Goal: Find specific fact: Find specific fact

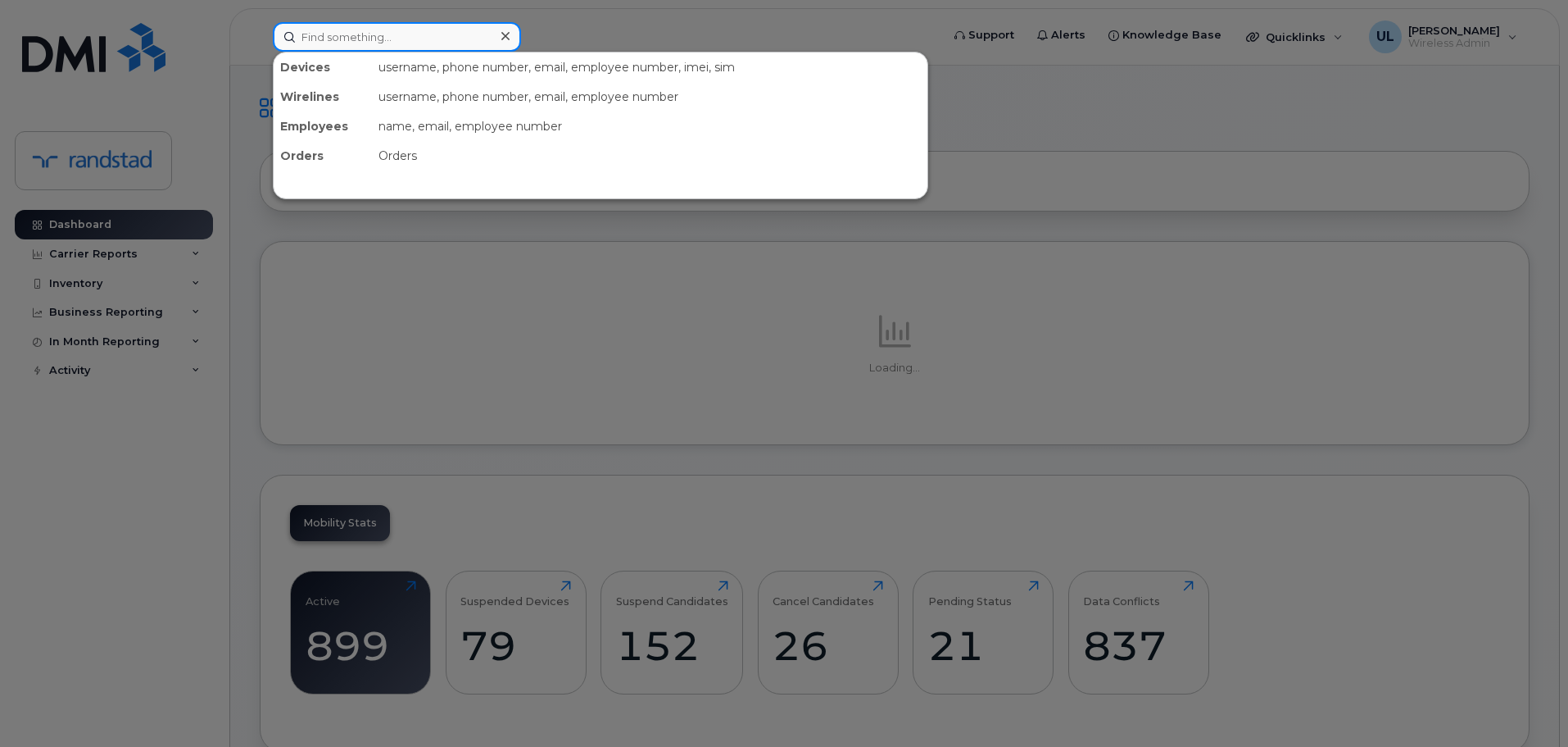
click at [394, 44] on input at bounding box center [397, 37] width 248 height 30
paste input "Sou"
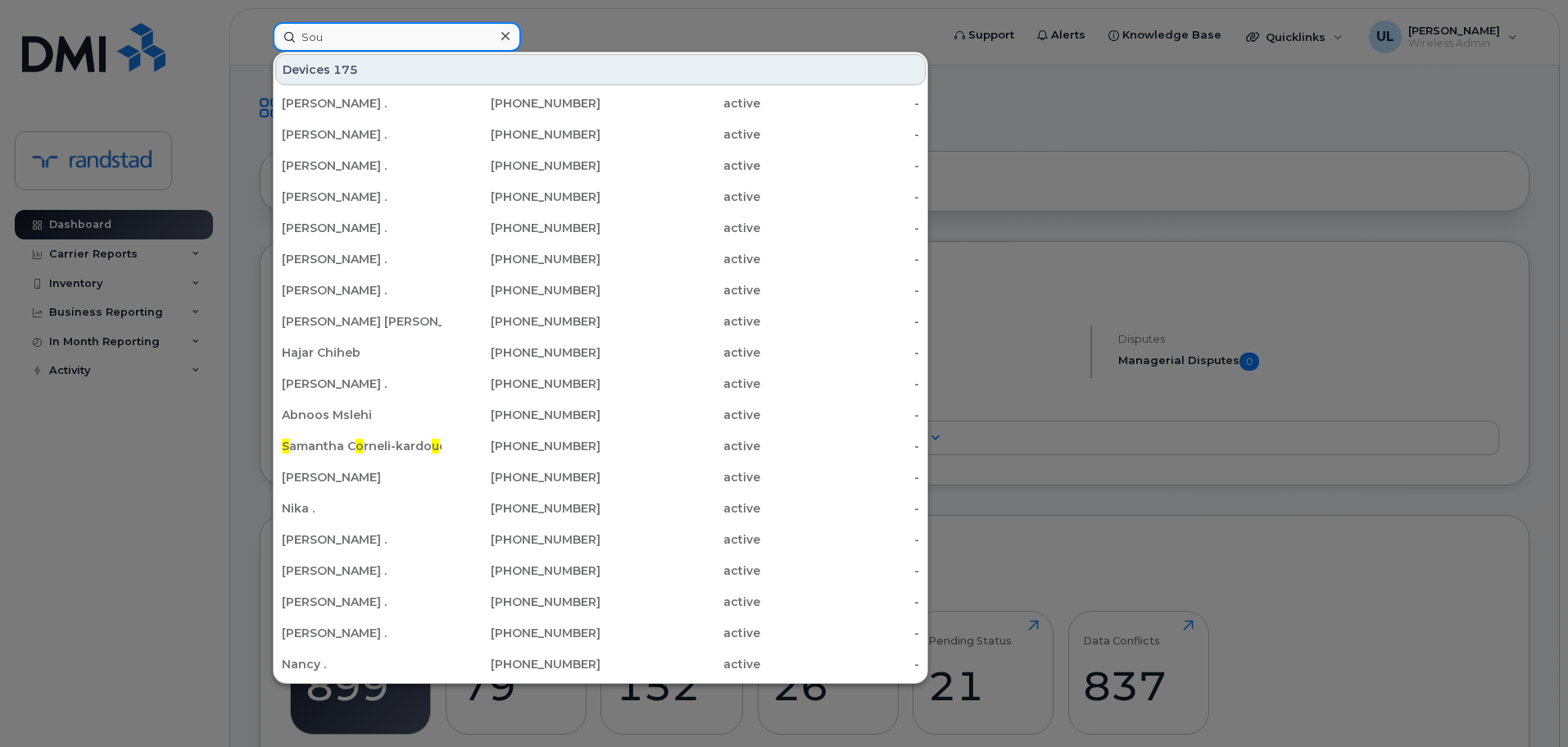
paste input "[PERSON_NAME]"
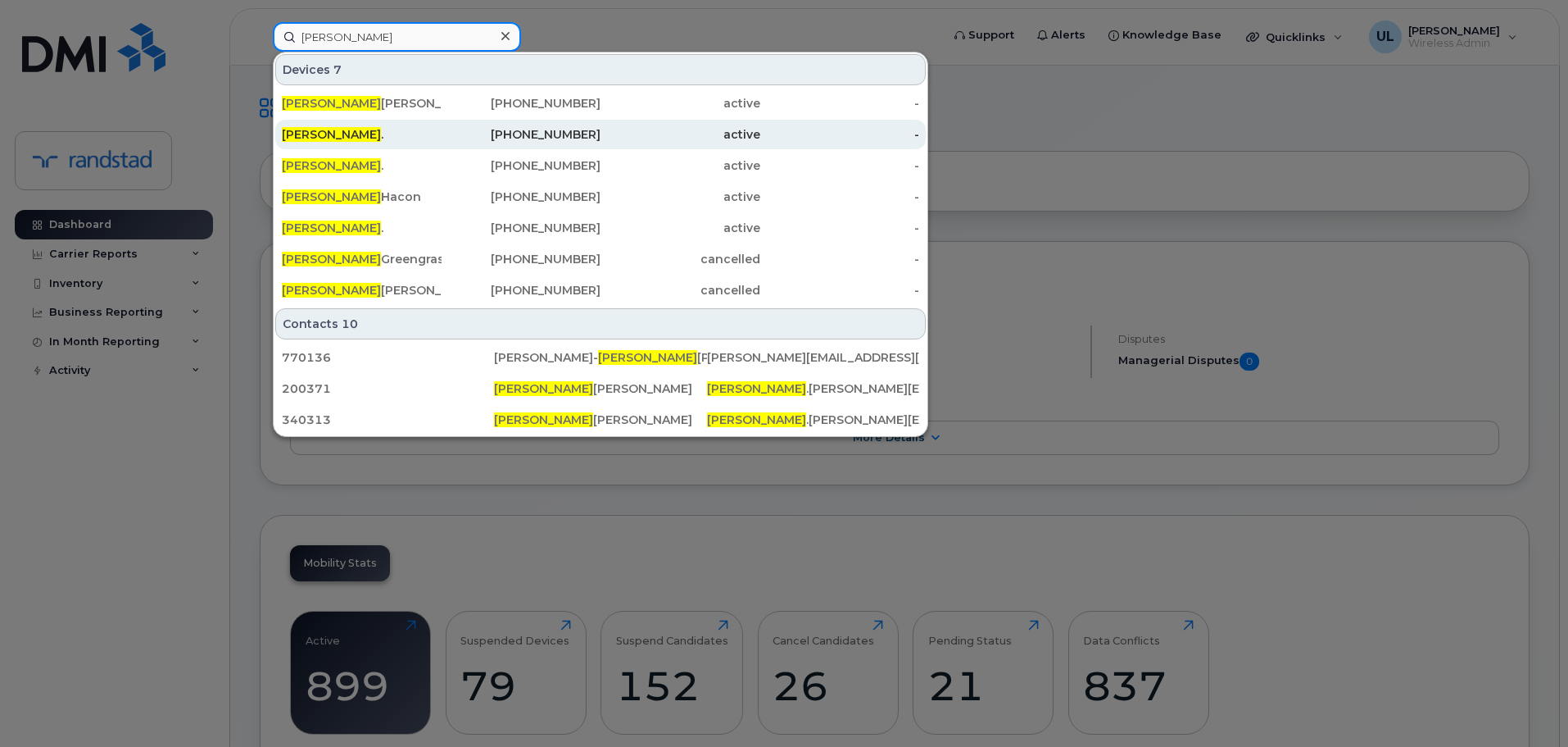
type input "[PERSON_NAME]"
click at [328, 129] on span "[PERSON_NAME]" at bounding box center [331, 134] width 99 height 14
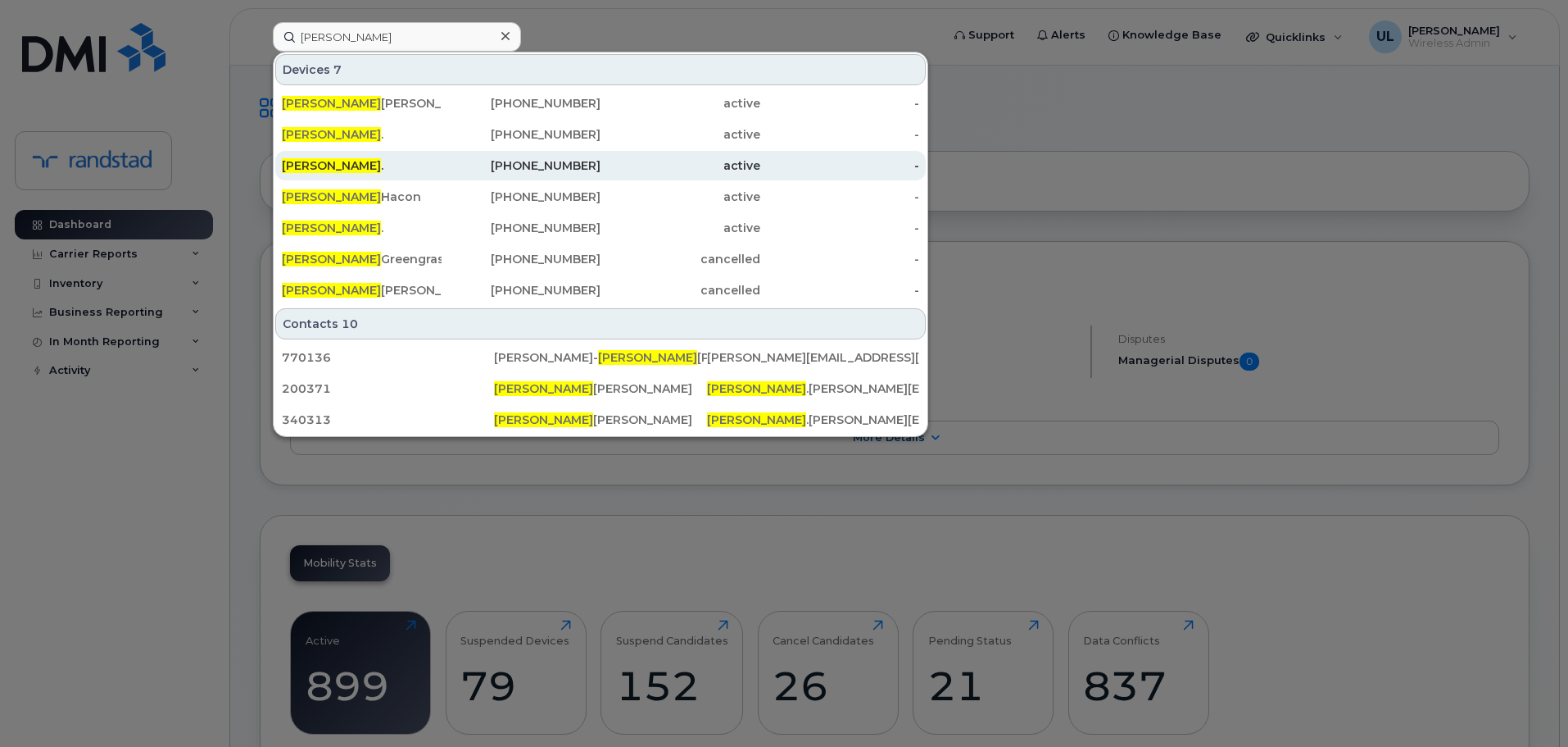
click at [338, 165] on div "[PERSON_NAME] ." at bounding box center [362, 166] width 159 height 16
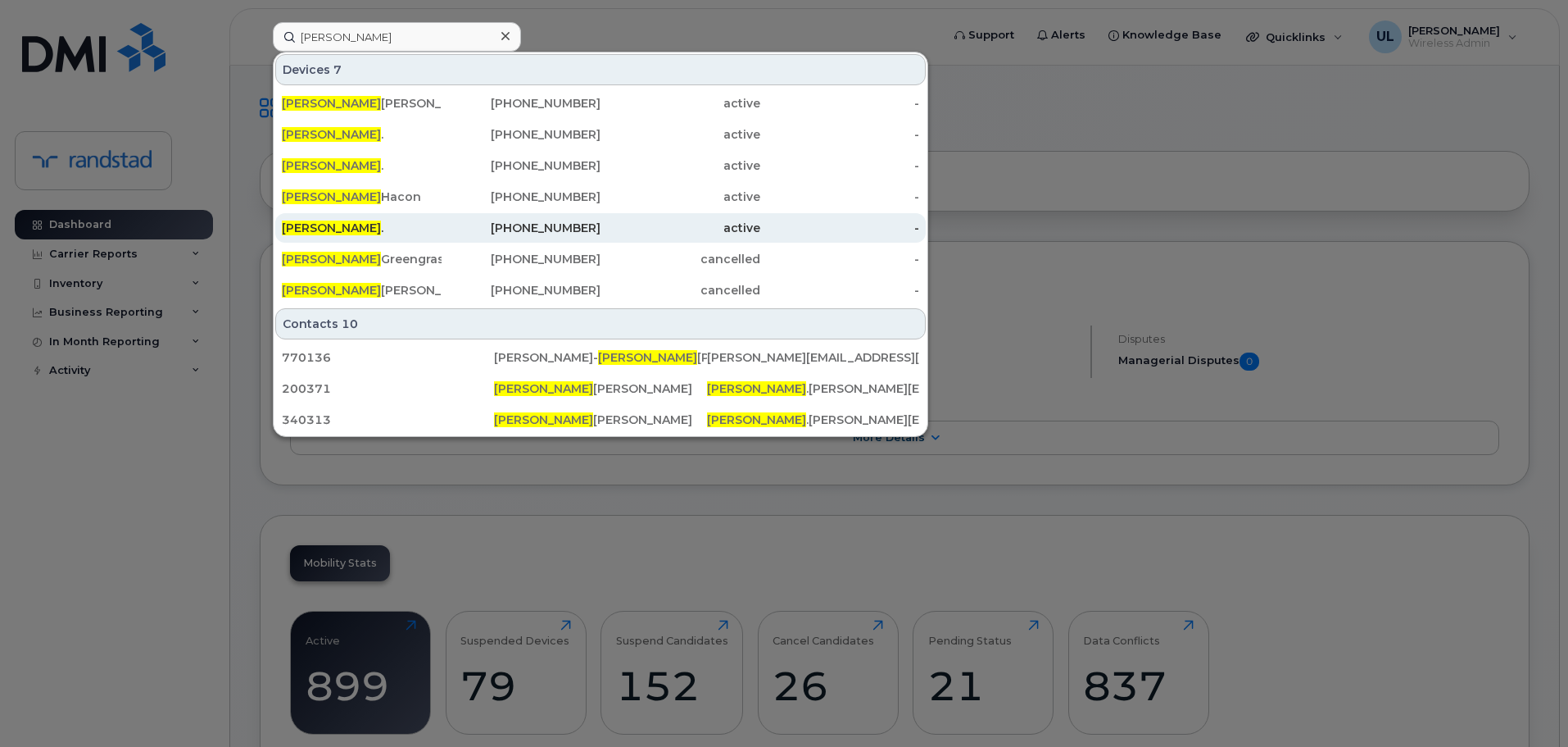
click at [354, 219] on div "[PERSON_NAME] ." at bounding box center [362, 228] width 159 height 30
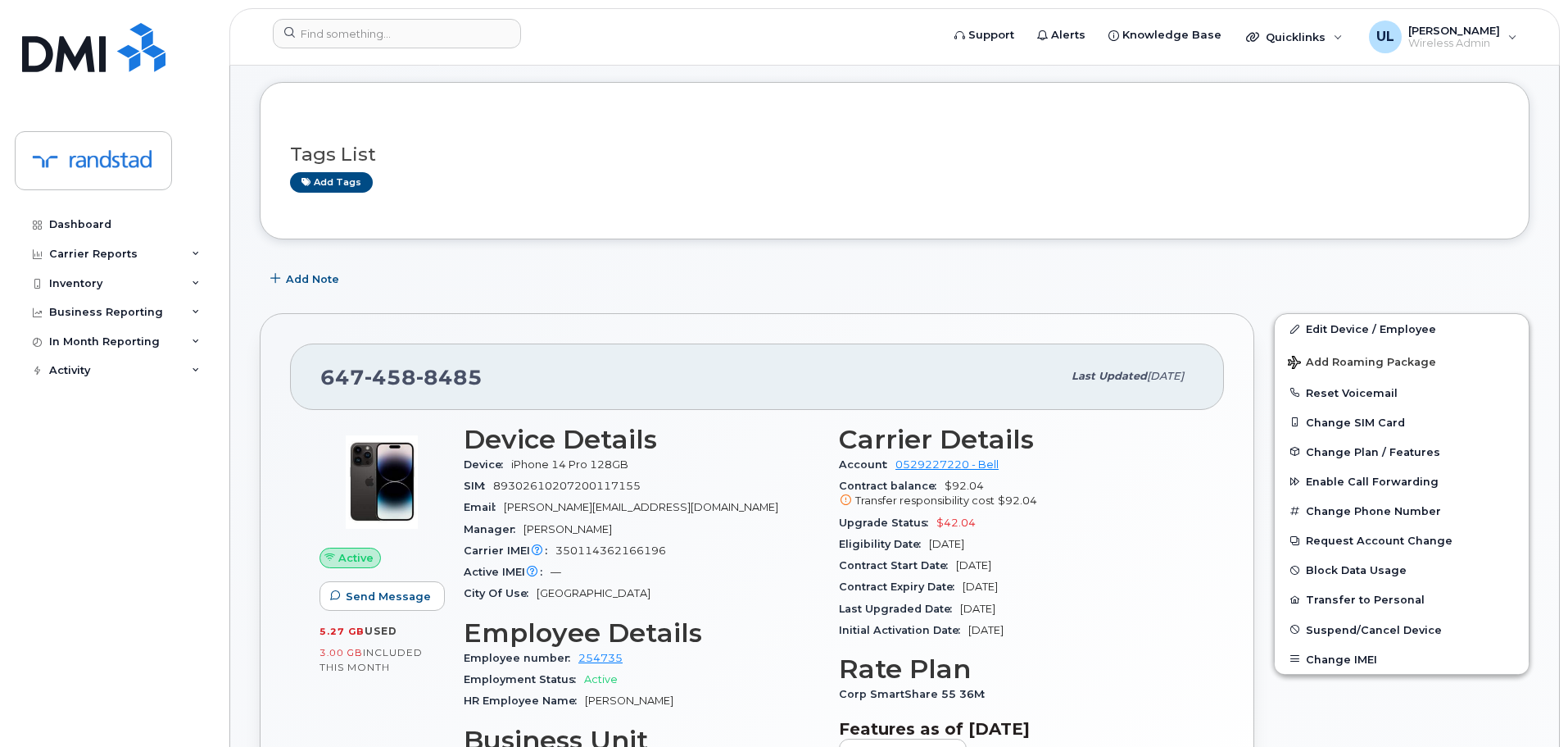
scroll to position [164, 0]
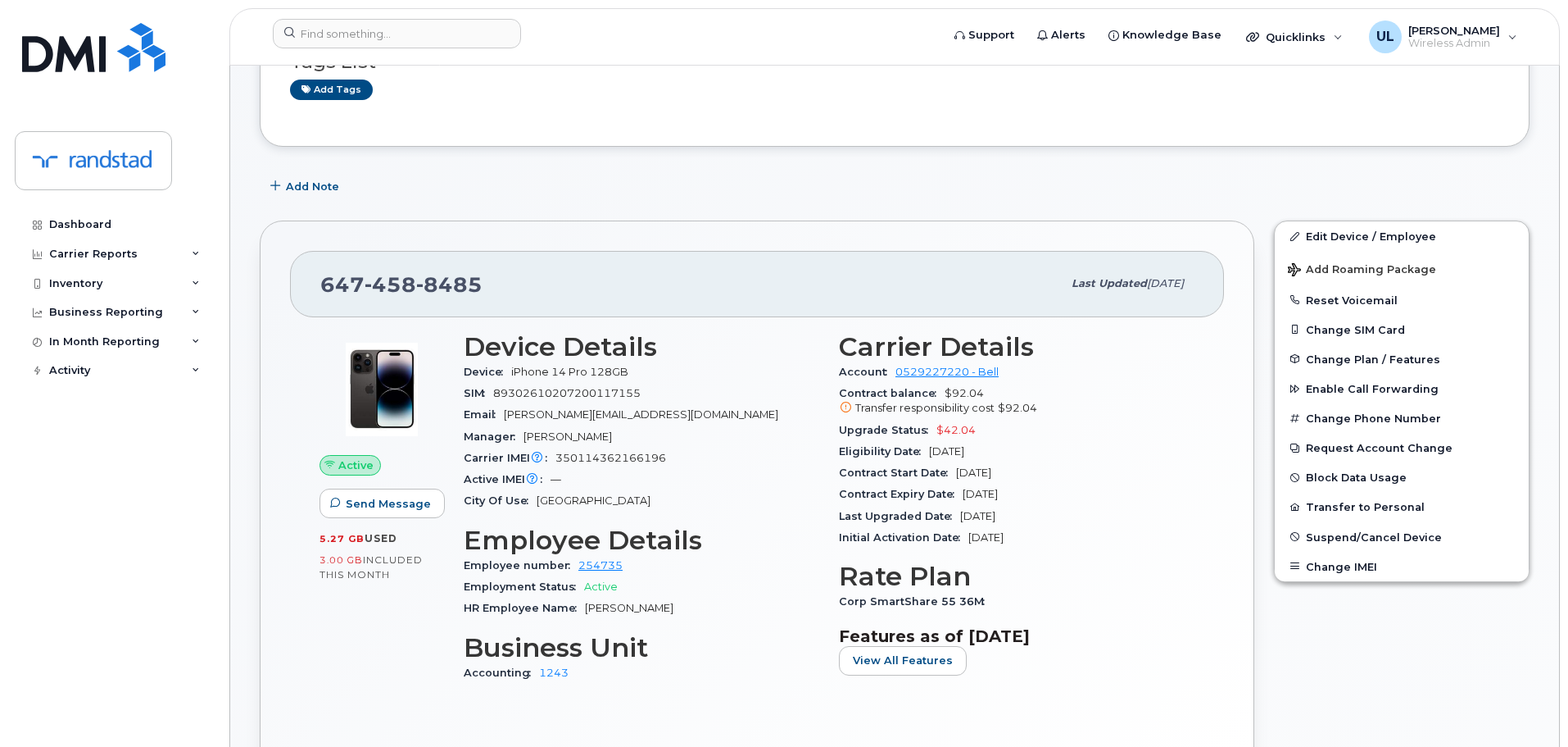
drag, startPoint x: 1044, startPoint y: 498, endPoint x: 966, endPoint y: 496, distance: 78.0
click at [966, 496] on div "Contract Expiry Date Oct 12, 2025" at bounding box center [1016, 494] width 356 height 21
click at [966, 496] on span "Oct 12, 2025" at bounding box center [980, 494] width 35 height 13
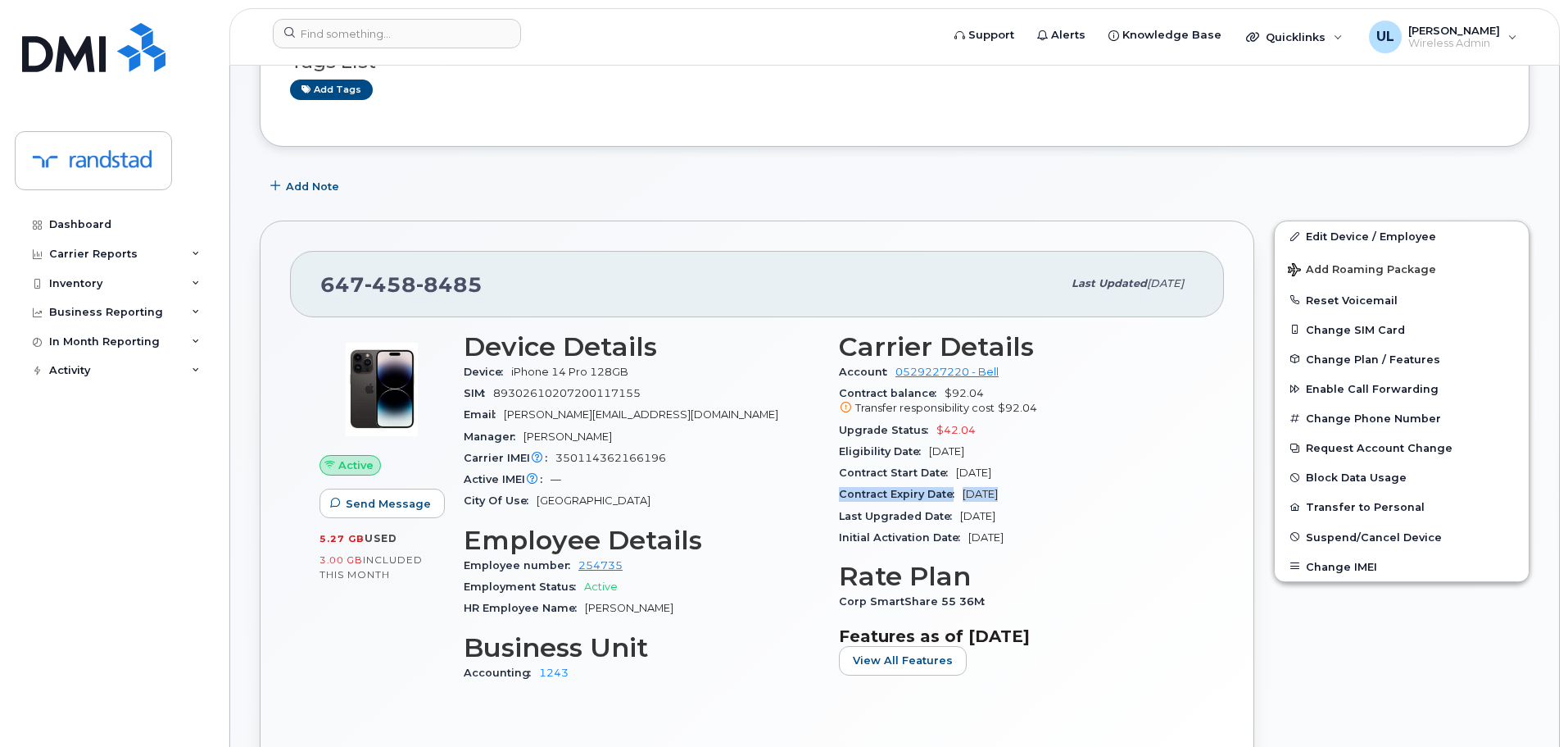
click at [966, 496] on span "Oct 12, 2025" at bounding box center [980, 494] width 35 height 13
drag, startPoint x: 1052, startPoint y: 496, endPoint x: 955, endPoint y: 495, distance: 97.0
click at [954, 496] on div "Contract Expiry Date Oct 12, 2025" at bounding box center [1016, 494] width 356 height 21
copy span "Oct 12, 2025"
click at [958, 495] on span "Contract Expiry Date" at bounding box center [901, 494] width 124 height 13
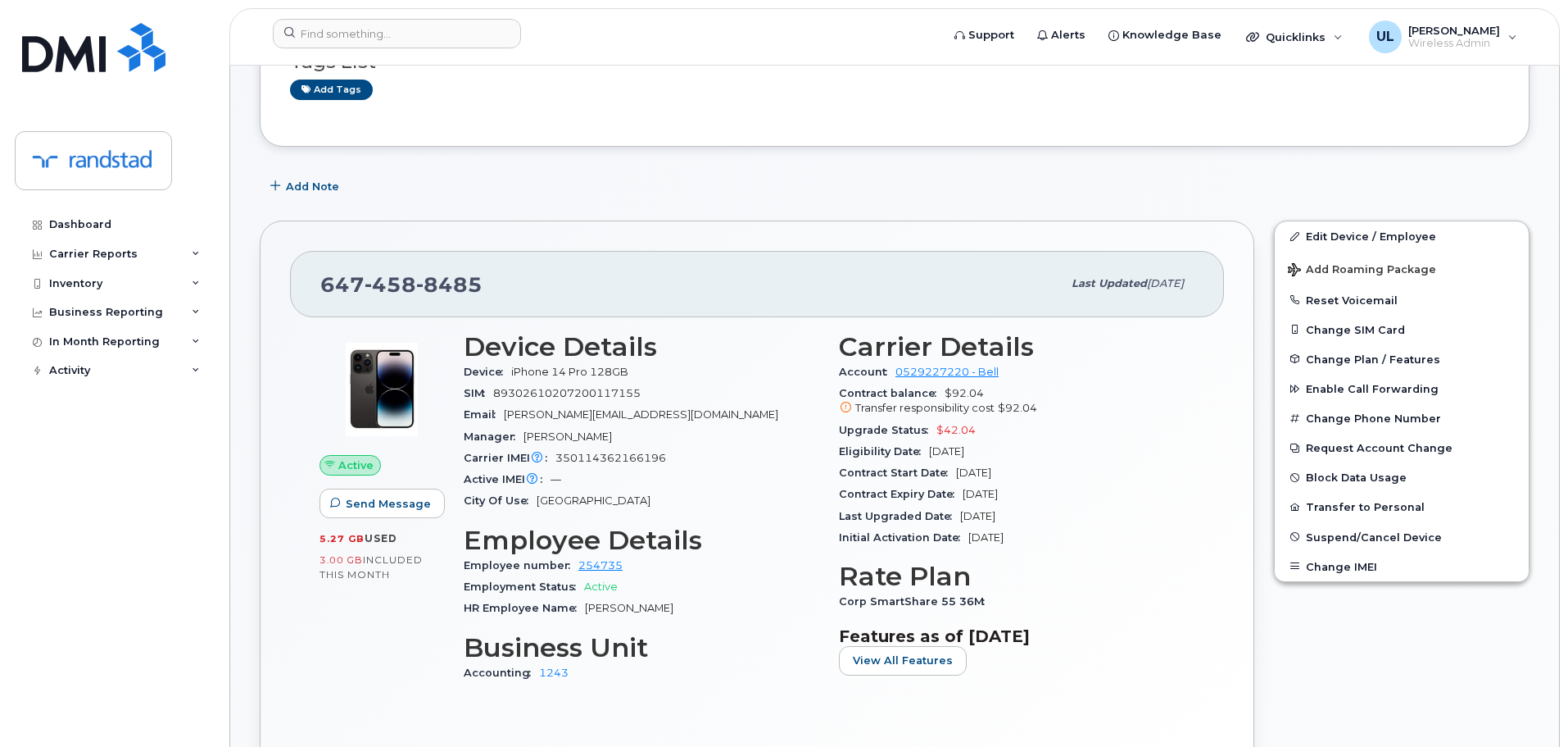
drag, startPoint x: 1034, startPoint y: 497, endPoint x: 961, endPoint y: 498, distance: 73.0
click at [961, 498] on div "Contract Expiry Date Oct 12, 2025" at bounding box center [1016, 494] width 356 height 21
copy span "Oct 12, 2025"
